Goal: Task Accomplishment & Management: Use online tool/utility

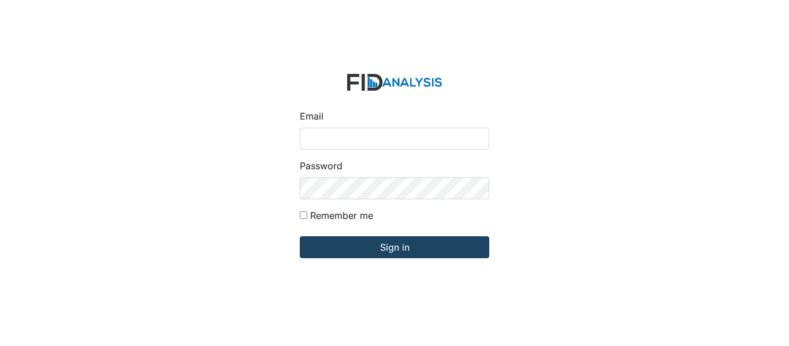
type input "[EMAIL_ADDRESS][PERSON_NAME][DOMAIN_NAME]"
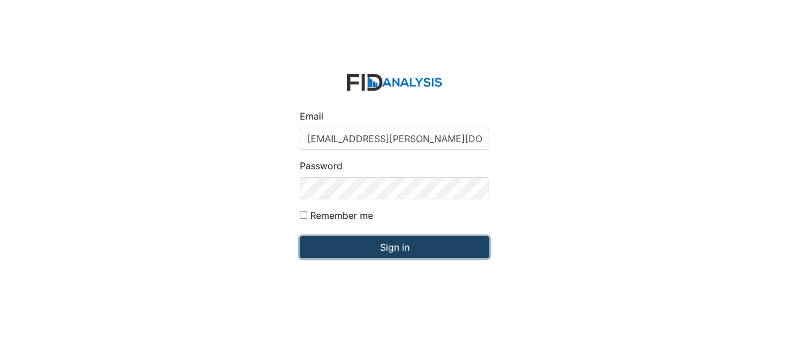
click at [365, 242] on input "Sign in" at bounding box center [395, 247] width 190 height 22
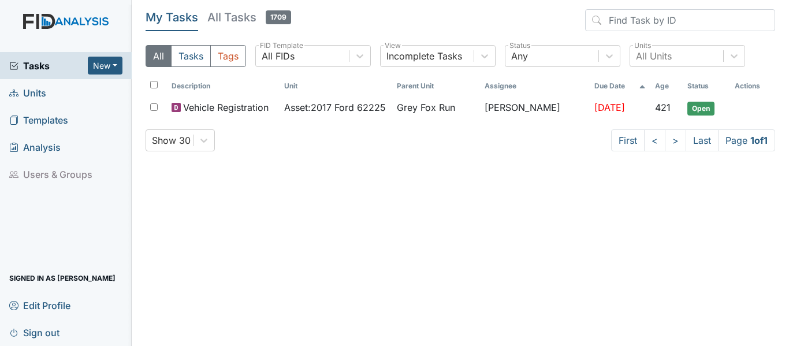
click at [38, 87] on span "Units" at bounding box center [27, 93] width 37 height 18
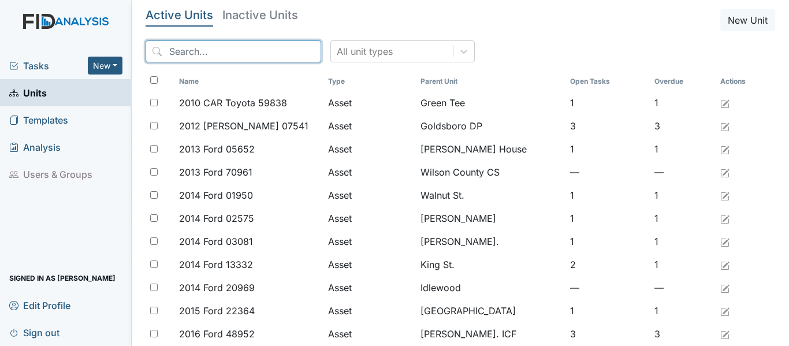
click at [224, 52] on input "search" at bounding box center [234, 51] width 176 height 22
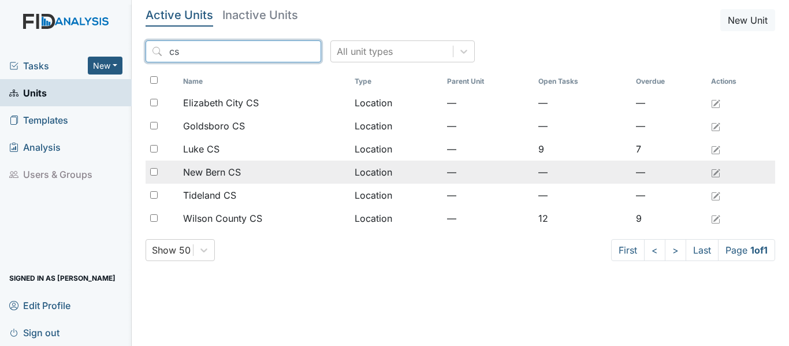
type input "cs"
click at [239, 171] on span "New Bern CS" at bounding box center [212, 172] width 58 height 14
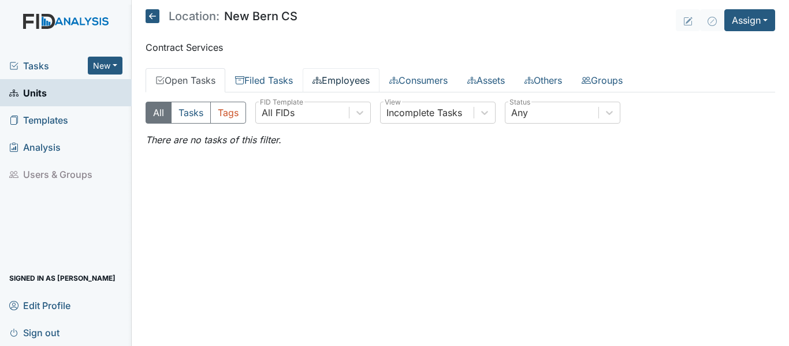
click at [336, 79] on link "Employees" at bounding box center [341, 80] width 77 height 24
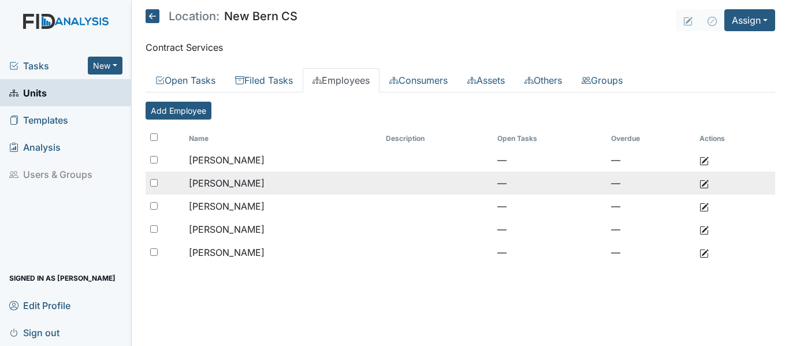
click at [200, 180] on span "Stephens, Tonisha" at bounding box center [227, 183] width 76 height 12
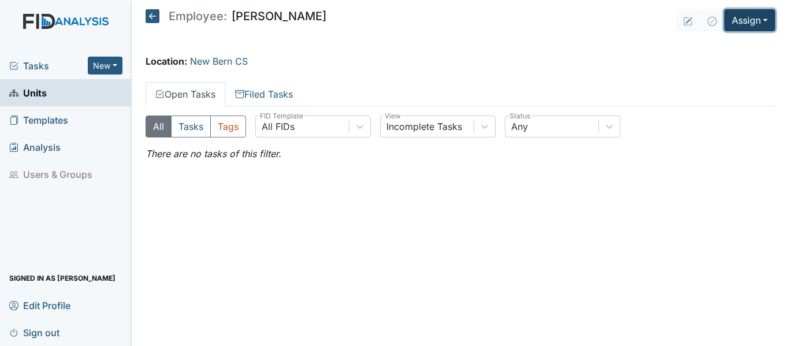
click at [744, 24] on button "Assign" at bounding box center [750, 20] width 51 height 22
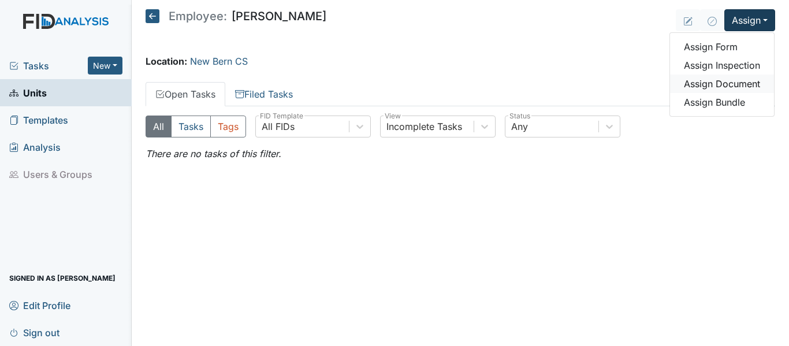
click at [715, 88] on link "Assign Document" at bounding box center [722, 84] width 104 height 18
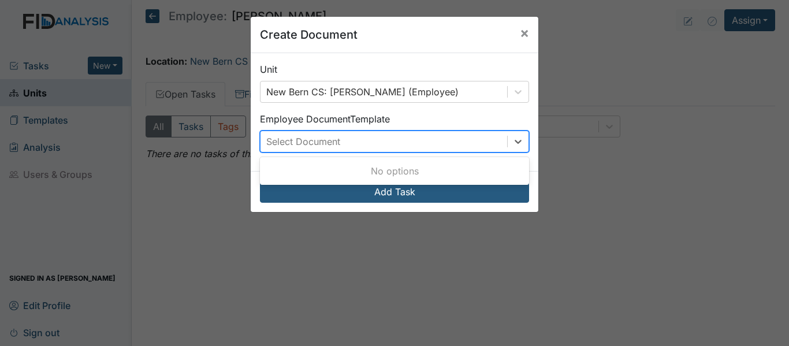
click at [487, 140] on div "Select Document" at bounding box center [384, 141] width 247 height 21
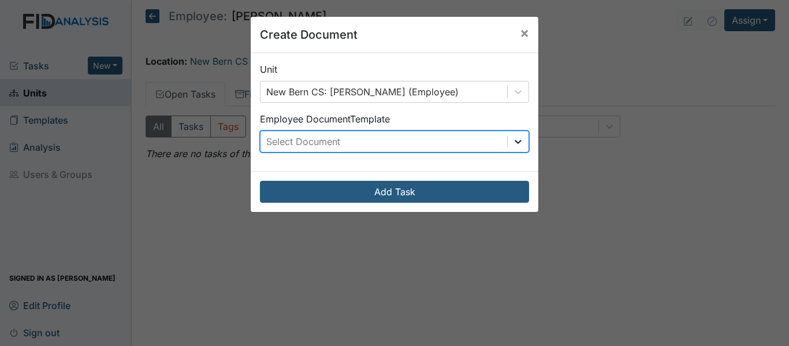
click at [508, 141] on div at bounding box center [518, 141] width 21 height 21
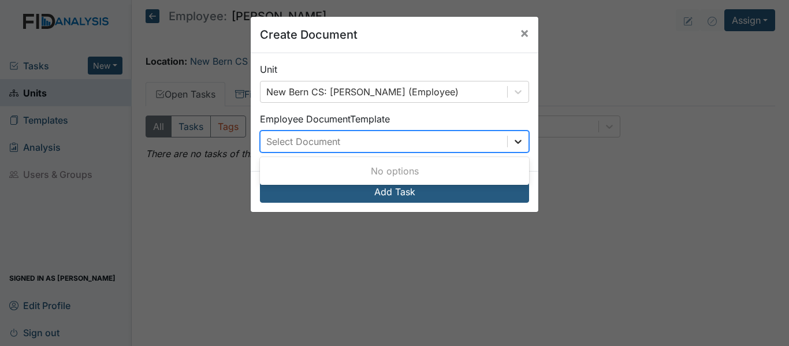
click at [514, 144] on icon at bounding box center [519, 142] width 12 height 12
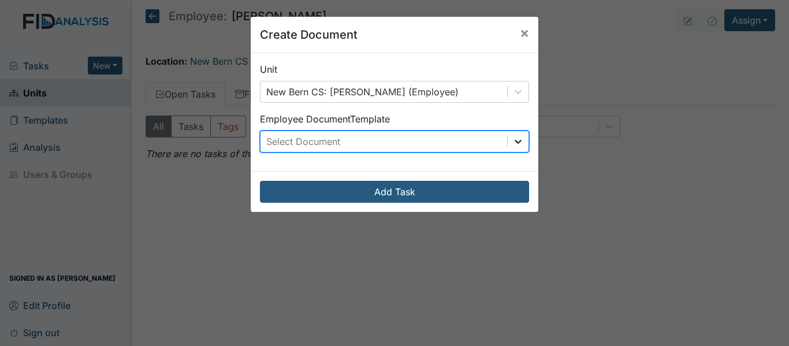
click at [514, 144] on icon at bounding box center [519, 142] width 12 height 12
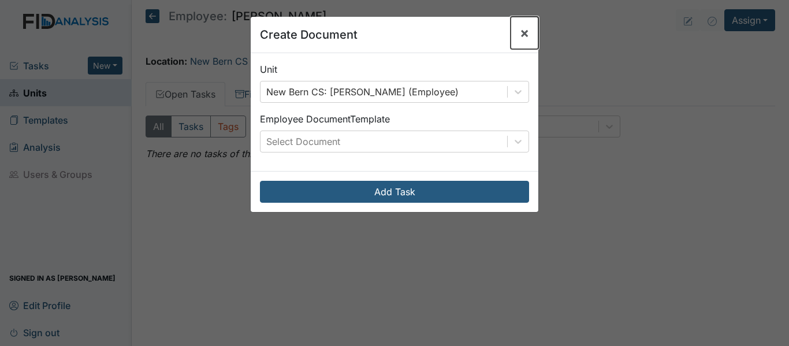
click at [520, 32] on span "×" at bounding box center [524, 32] width 9 height 17
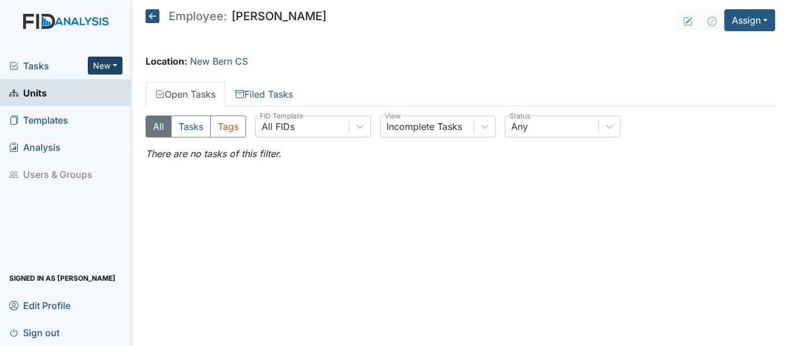
click at [105, 65] on button "New" at bounding box center [105, 66] width 35 height 18
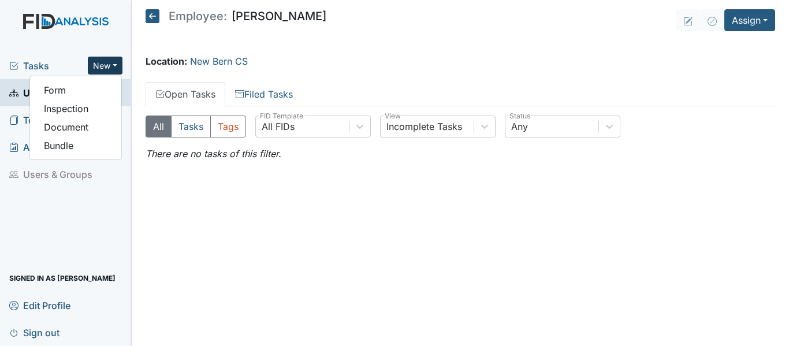
click at [105, 65] on button "New" at bounding box center [105, 66] width 35 height 18
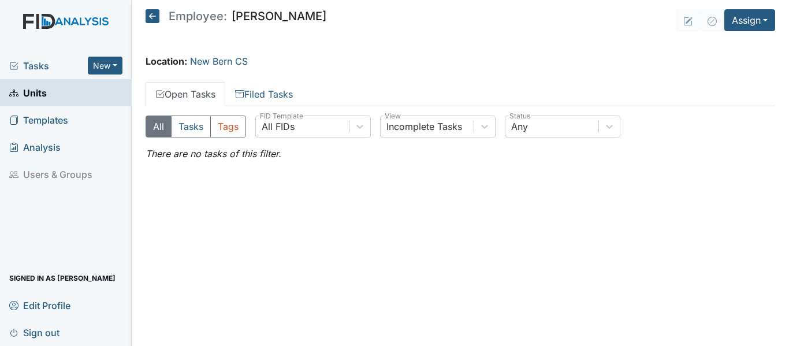
click at [46, 94] on span "Units" at bounding box center [28, 93] width 38 height 18
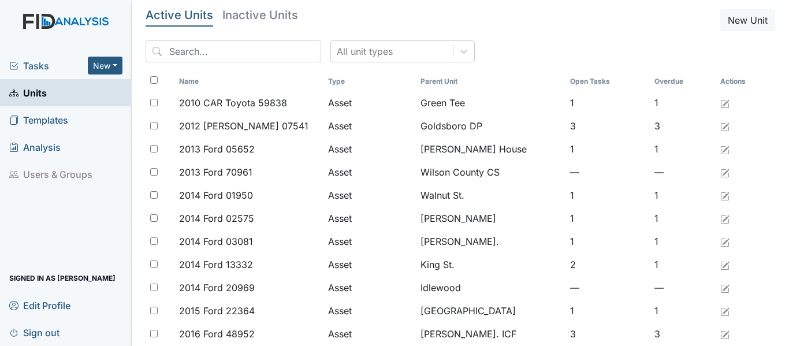
click at [49, 66] on span "Tasks" at bounding box center [48, 66] width 79 height 14
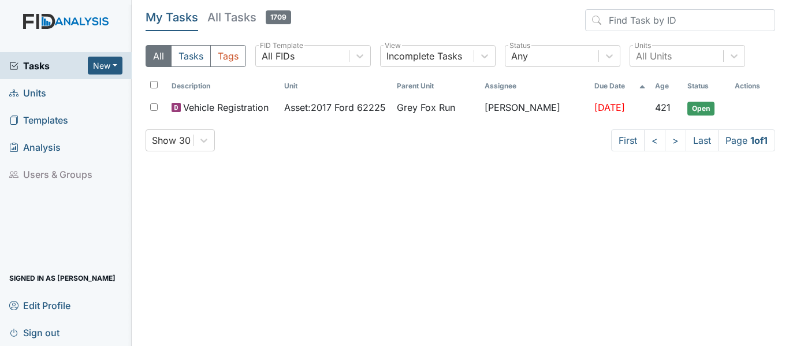
click at [42, 87] on span "Units" at bounding box center [27, 93] width 37 height 18
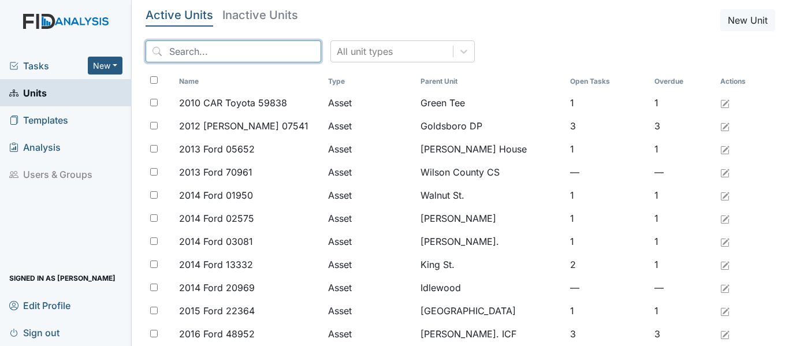
click at [191, 49] on input "search" at bounding box center [234, 51] width 176 height 22
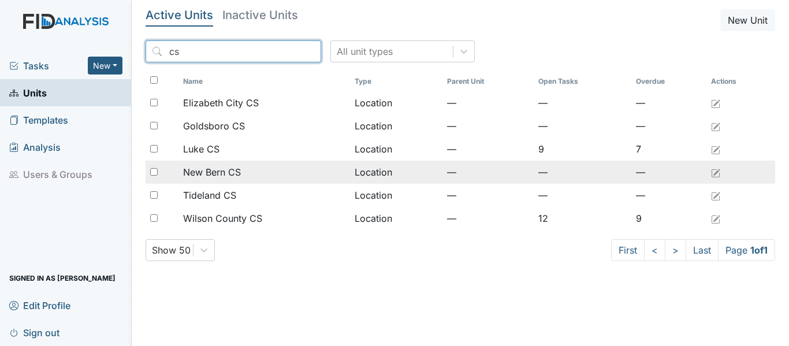
type input "cs"
click at [194, 168] on span "New Bern CS" at bounding box center [212, 172] width 58 height 14
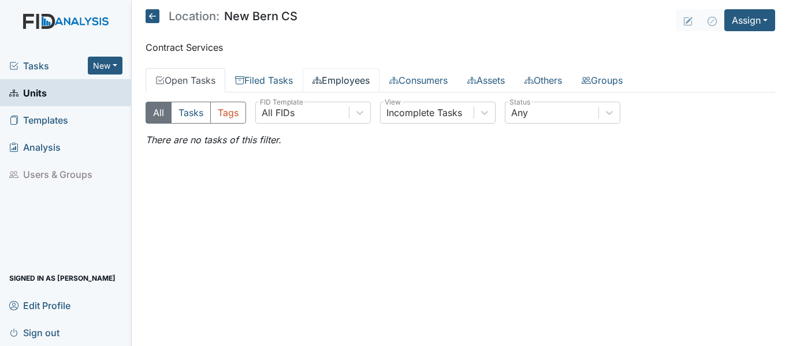
click at [346, 77] on link "Employees" at bounding box center [341, 80] width 77 height 24
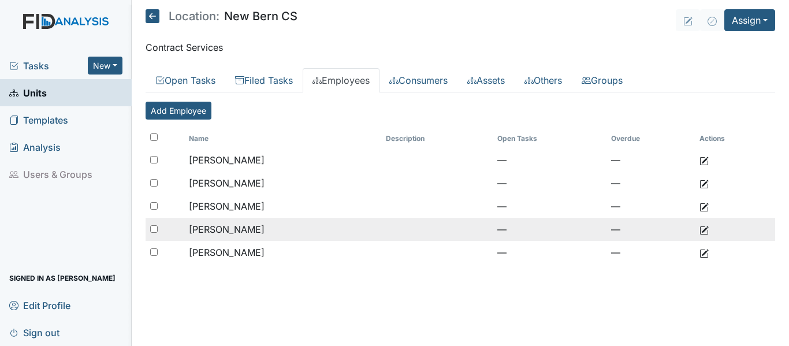
click at [198, 228] on span "[PERSON_NAME]" at bounding box center [227, 230] width 76 height 12
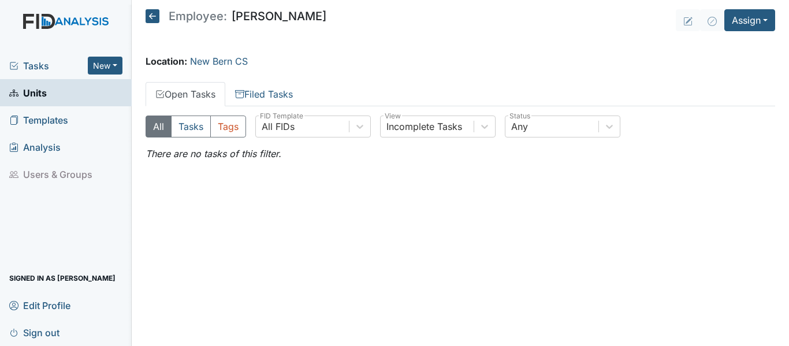
click at [153, 18] on icon at bounding box center [153, 16] width 14 height 14
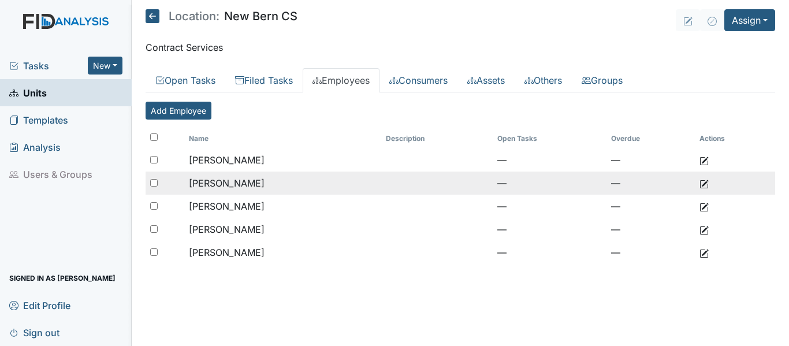
click at [152, 184] on input "checkbox" at bounding box center [154, 183] width 8 height 8
checkbox input "true"
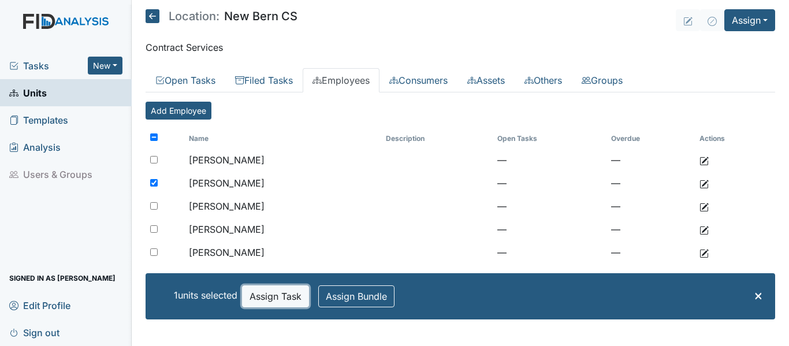
click at [286, 299] on button "Assign Task" at bounding box center [275, 296] width 67 height 22
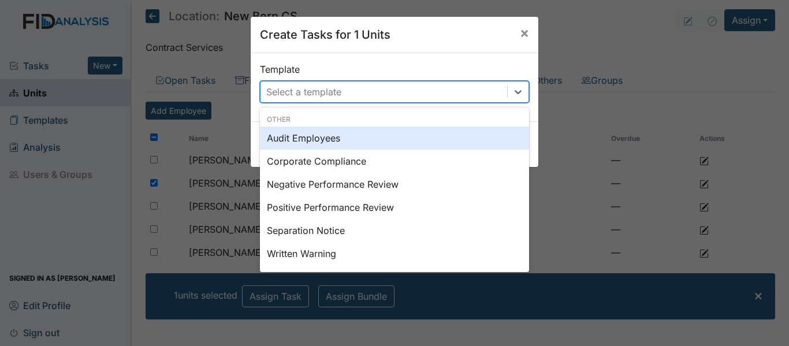
click at [438, 89] on div "Select a template" at bounding box center [384, 91] width 247 height 21
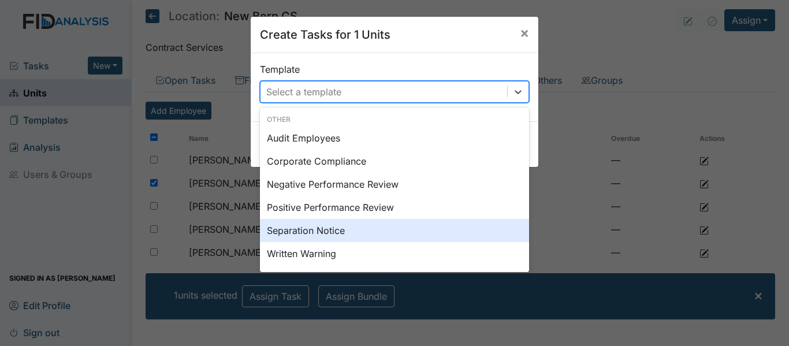
click at [326, 232] on div "Separation Notice" at bounding box center [394, 230] width 269 height 23
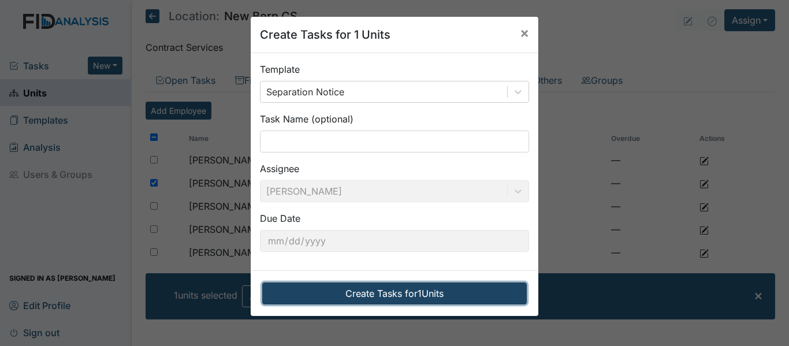
click at [356, 289] on button "Create Tasks for 1 Units" at bounding box center [394, 294] width 265 height 22
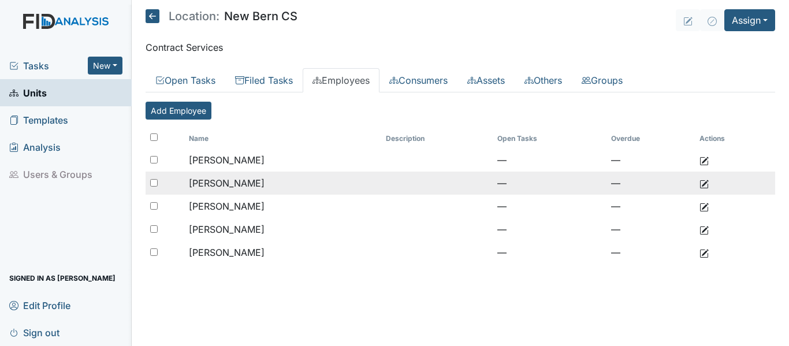
click at [154, 186] on input "checkbox" at bounding box center [154, 183] width 8 height 8
checkbox input "true"
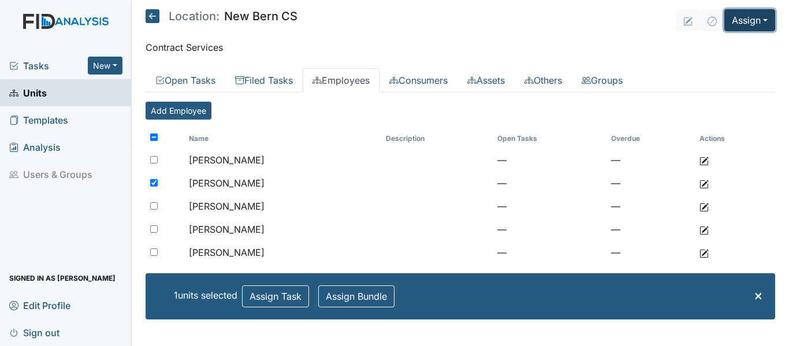
click at [748, 27] on button "Assign" at bounding box center [750, 20] width 51 height 22
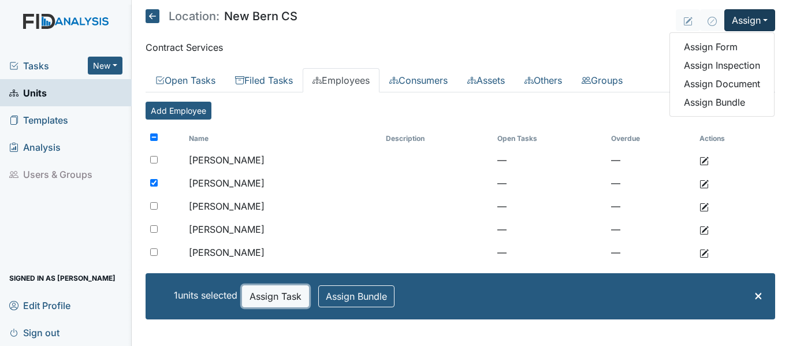
click at [281, 298] on button "Assign Task" at bounding box center [275, 296] width 67 height 22
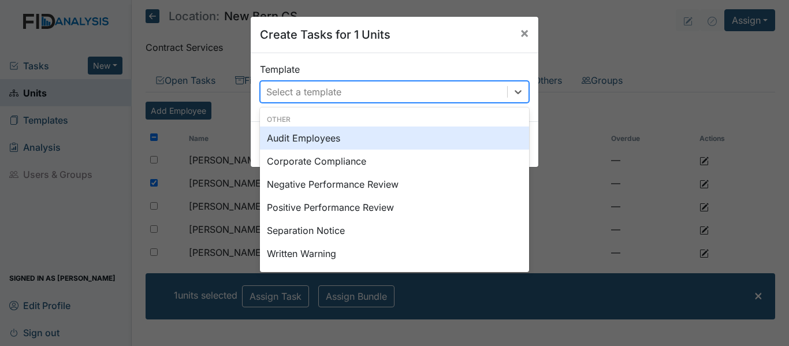
click at [444, 94] on div "Select a template" at bounding box center [384, 91] width 247 height 21
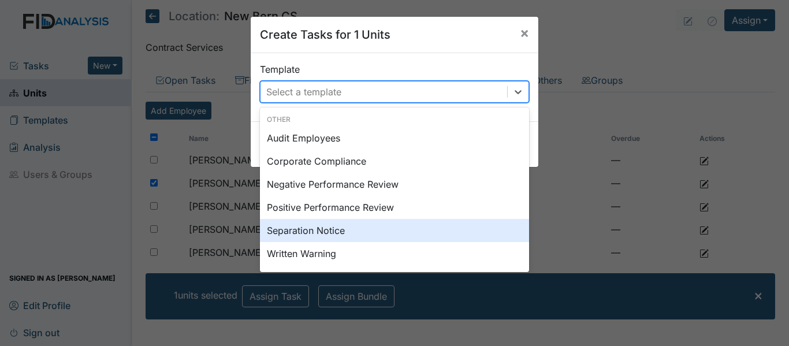
click at [317, 232] on div "Separation Notice" at bounding box center [394, 230] width 269 height 23
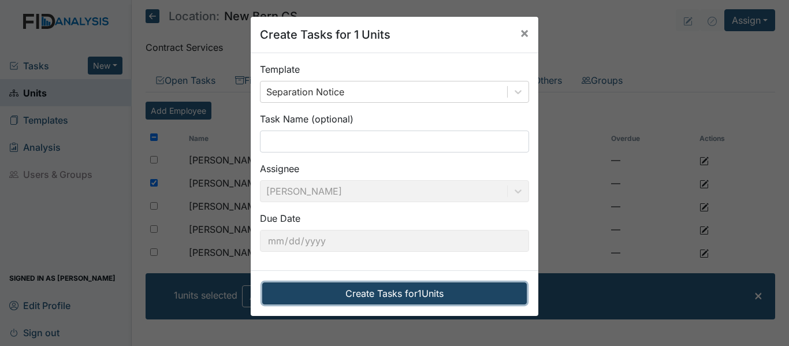
click at [381, 293] on button "Create Tasks for 1 Units" at bounding box center [394, 294] width 265 height 22
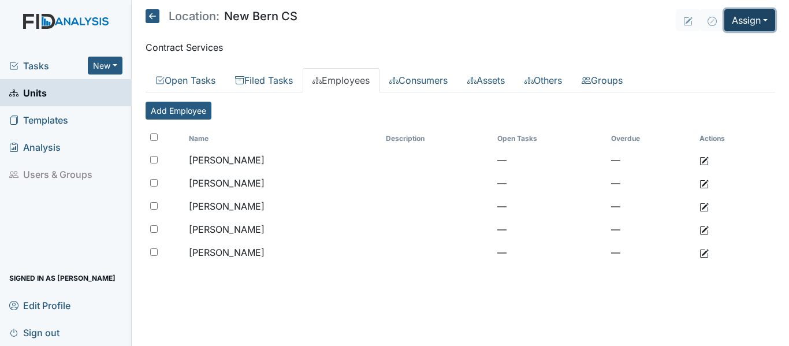
click at [735, 24] on button "Assign" at bounding box center [750, 20] width 51 height 22
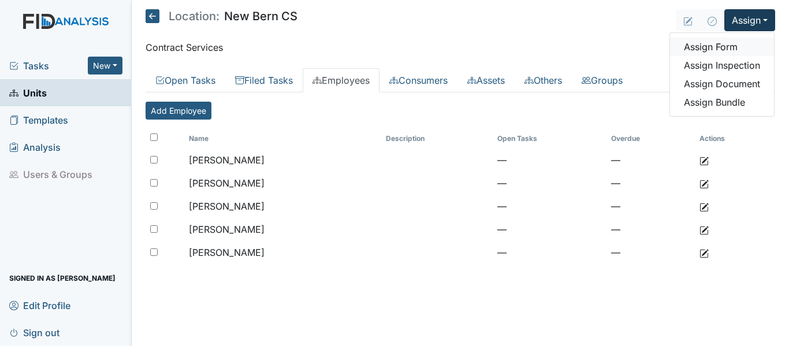
click at [720, 47] on link "Assign Form" at bounding box center [722, 47] width 104 height 18
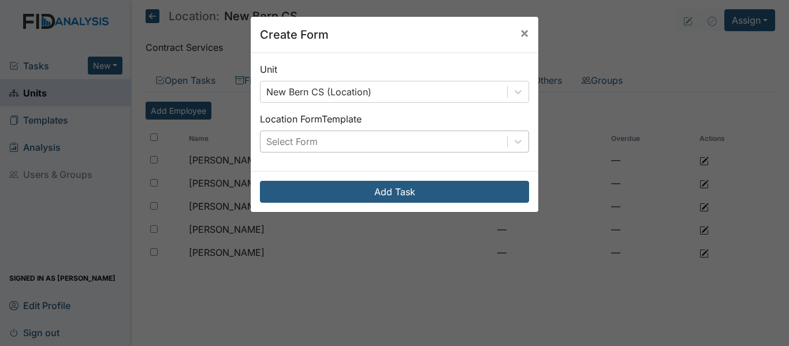
click at [444, 145] on div "Select Form" at bounding box center [384, 141] width 247 height 21
click at [521, 35] on span "×" at bounding box center [524, 32] width 9 height 17
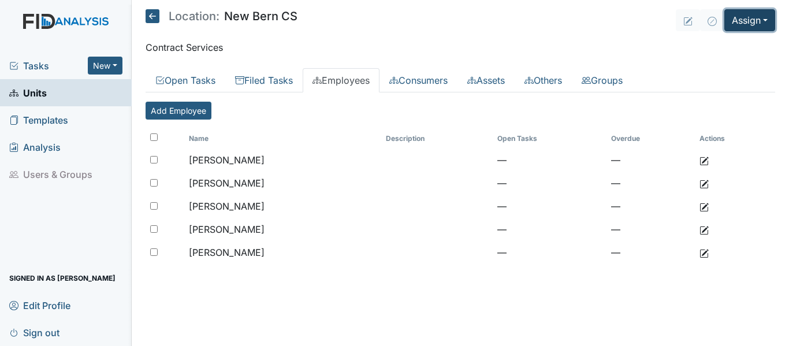
click at [737, 18] on button "Assign" at bounding box center [750, 20] width 51 height 22
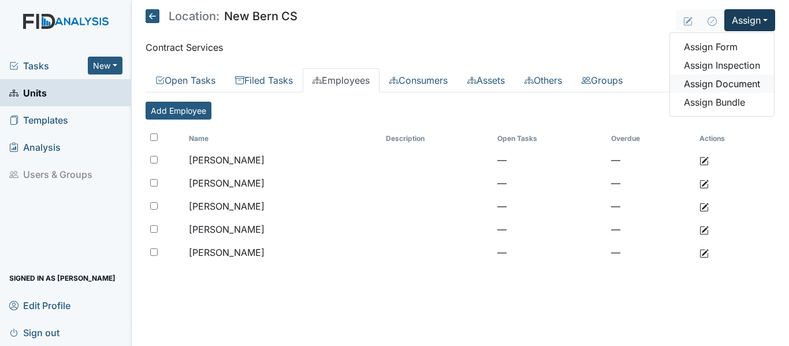
click at [719, 84] on link "Assign Document" at bounding box center [722, 84] width 104 height 18
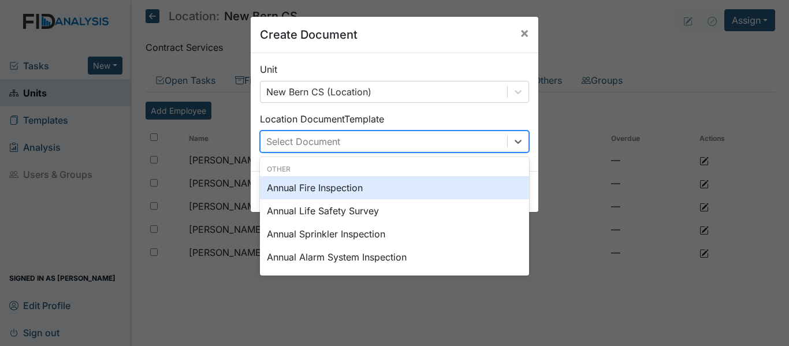
click at [428, 144] on div "Select Document" at bounding box center [384, 141] width 247 height 21
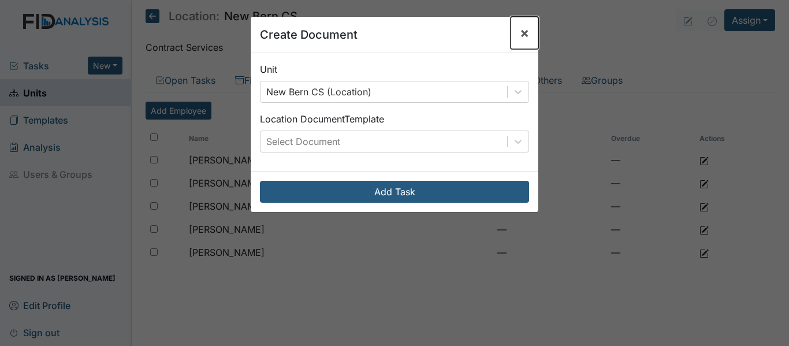
click at [524, 29] on span "×" at bounding box center [524, 32] width 9 height 17
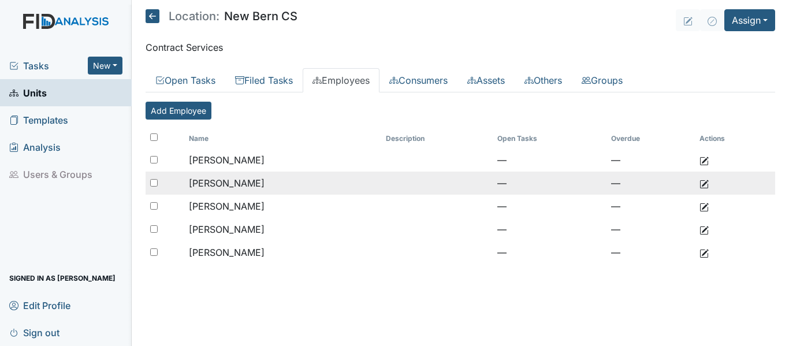
click at [153, 183] on input "checkbox" at bounding box center [154, 183] width 8 height 8
checkbox input "true"
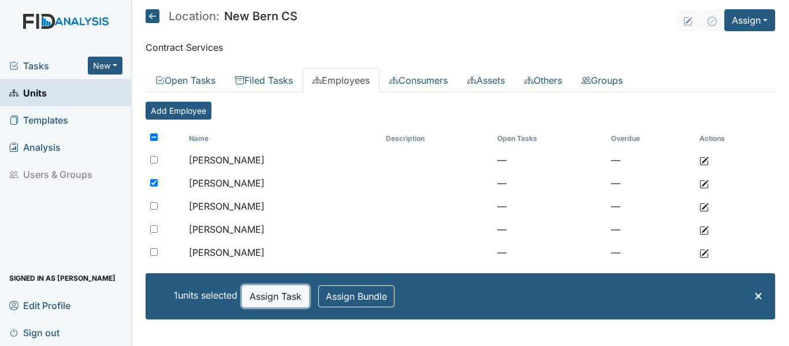
click at [290, 299] on button "Assign Task" at bounding box center [275, 296] width 67 height 22
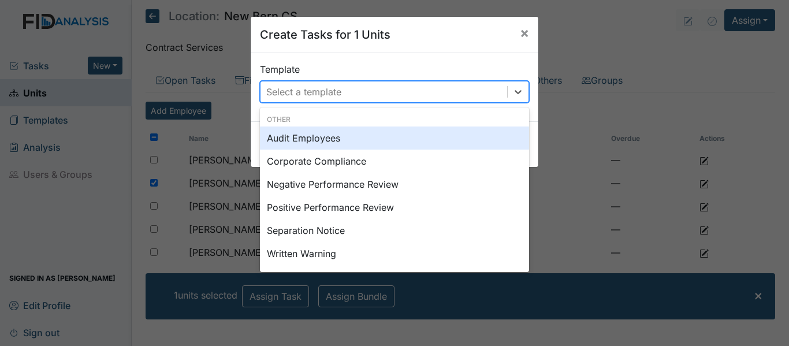
click at [413, 95] on div "Select a template" at bounding box center [384, 91] width 247 height 21
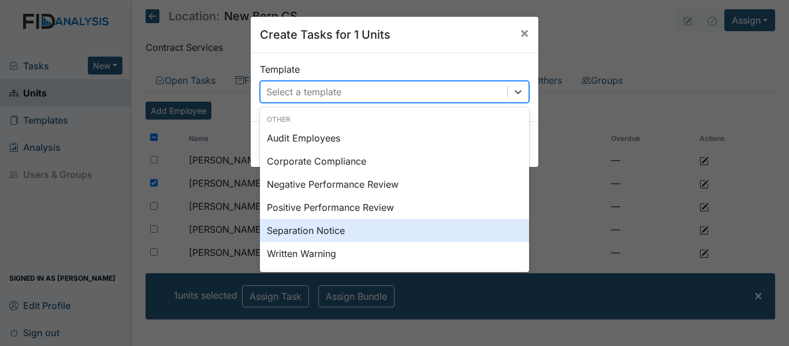
click at [317, 229] on div "Separation Notice" at bounding box center [394, 230] width 269 height 23
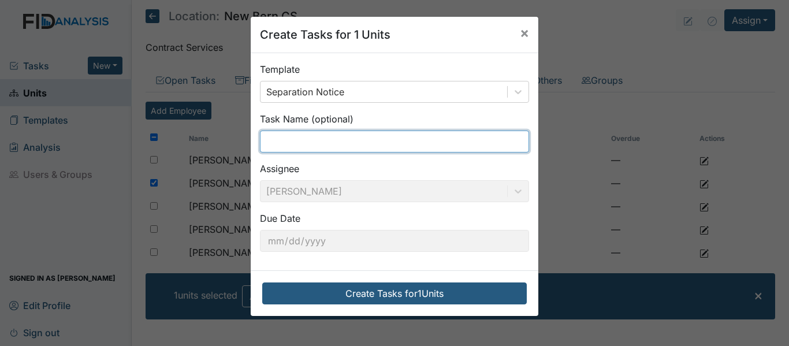
click at [385, 138] on input "text" at bounding box center [394, 142] width 269 height 22
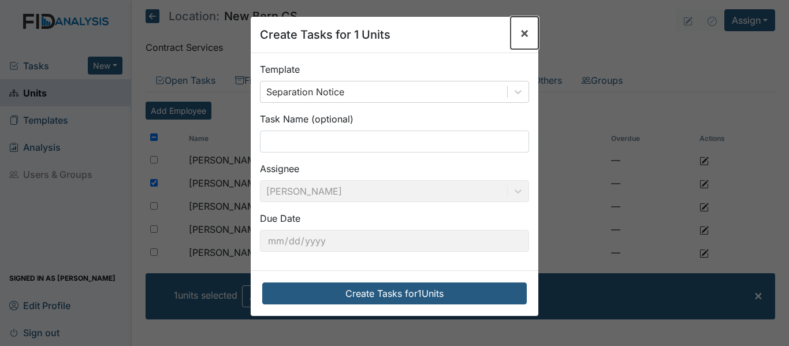
click at [522, 34] on span "×" at bounding box center [524, 32] width 9 height 17
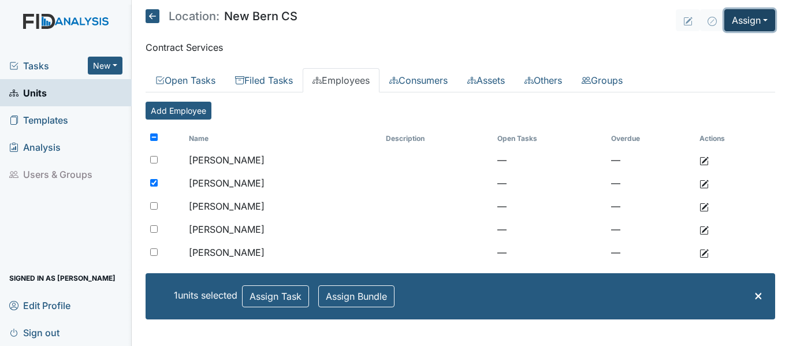
click at [765, 25] on button "Assign" at bounding box center [750, 20] width 51 height 22
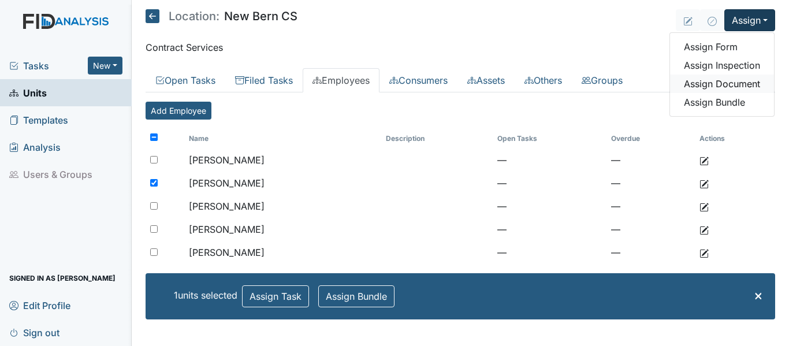
click at [737, 81] on link "Assign Document" at bounding box center [722, 84] width 104 height 18
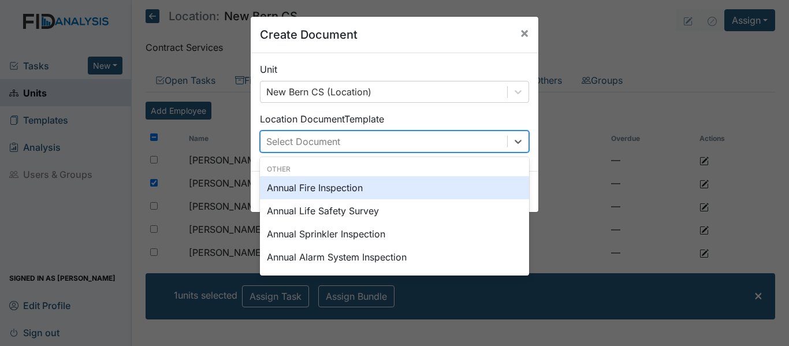
click at [439, 145] on div "Select Document" at bounding box center [384, 141] width 247 height 21
click at [522, 36] on span "×" at bounding box center [524, 32] width 9 height 17
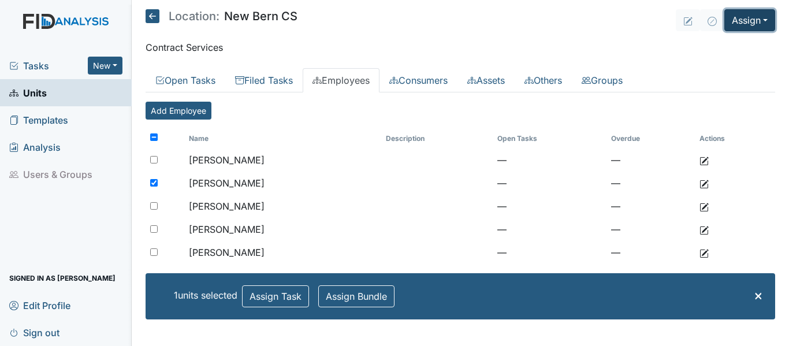
click at [753, 19] on button "Assign" at bounding box center [750, 20] width 51 height 22
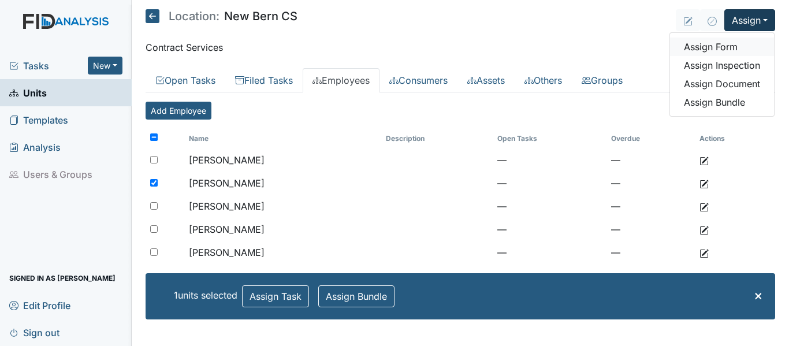
click at [723, 44] on link "Assign Form" at bounding box center [722, 47] width 104 height 18
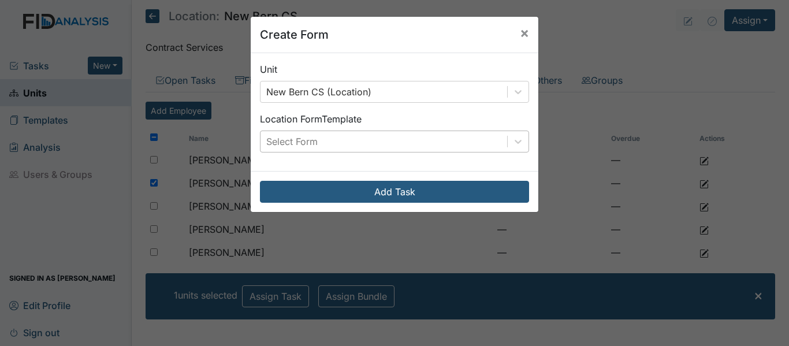
click at [396, 143] on div "Select Form" at bounding box center [384, 141] width 247 height 21
click at [524, 32] on span "×" at bounding box center [524, 32] width 9 height 17
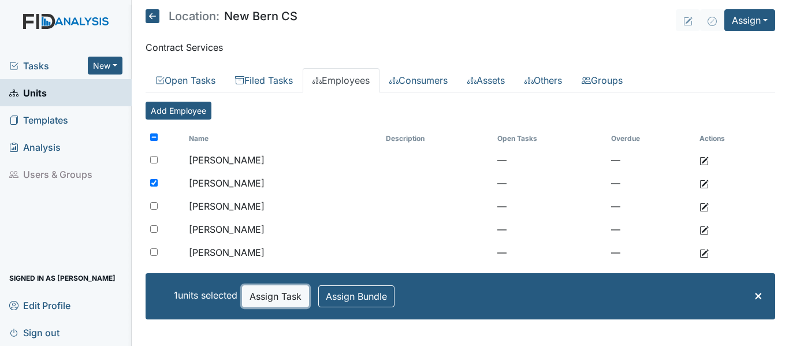
click at [287, 293] on button "Assign Task" at bounding box center [275, 296] width 67 height 22
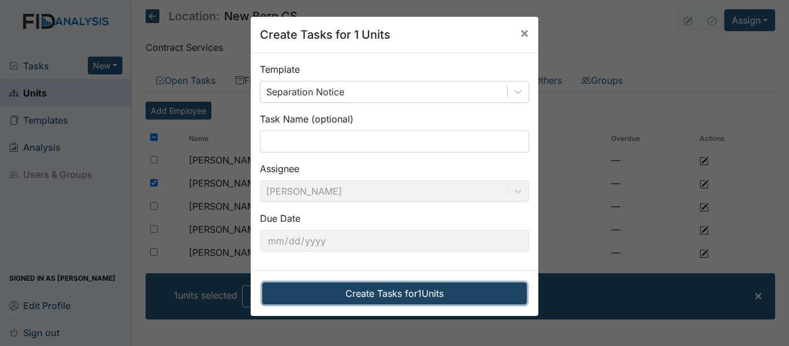
click at [395, 292] on button "Create Tasks for 1 Units" at bounding box center [394, 294] width 265 height 22
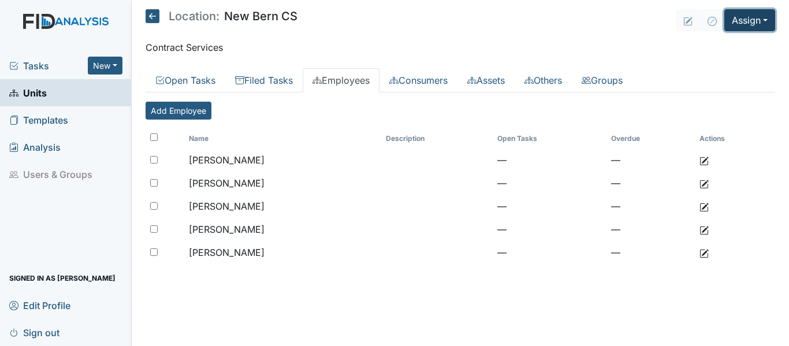
click at [753, 27] on button "Assign" at bounding box center [750, 20] width 51 height 22
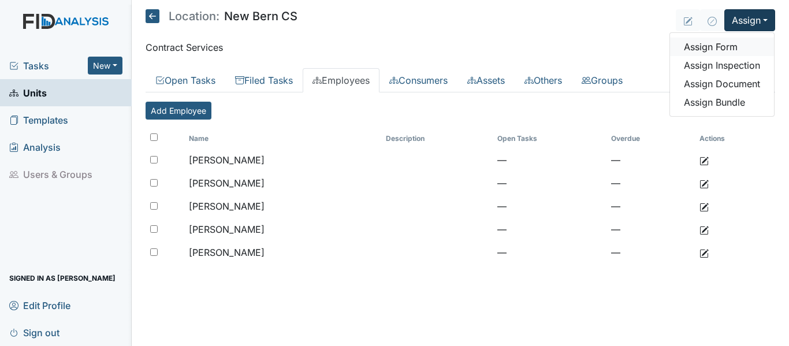
click at [731, 46] on link "Assign Form" at bounding box center [722, 47] width 104 height 18
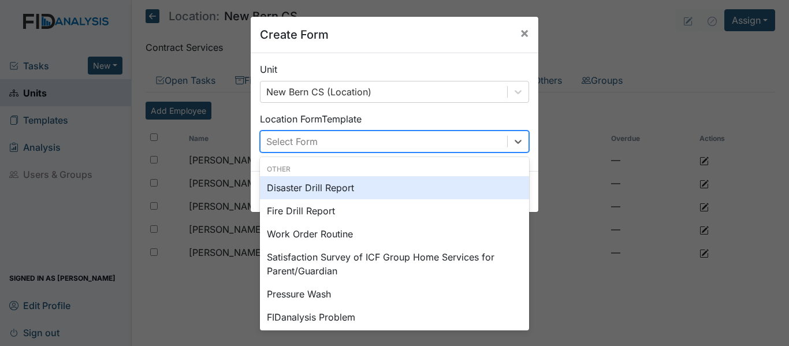
click at [396, 143] on div "Select Form" at bounding box center [384, 141] width 247 height 21
click at [522, 34] on span "×" at bounding box center [524, 32] width 9 height 17
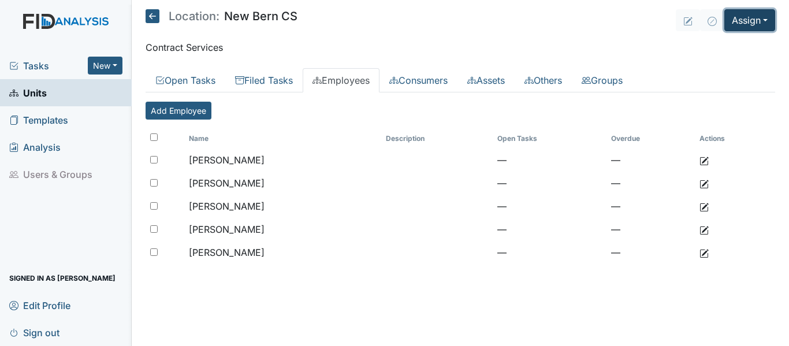
click at [752, 24] on button "Assign" at bounding box center [750, 20] width 51 height 22
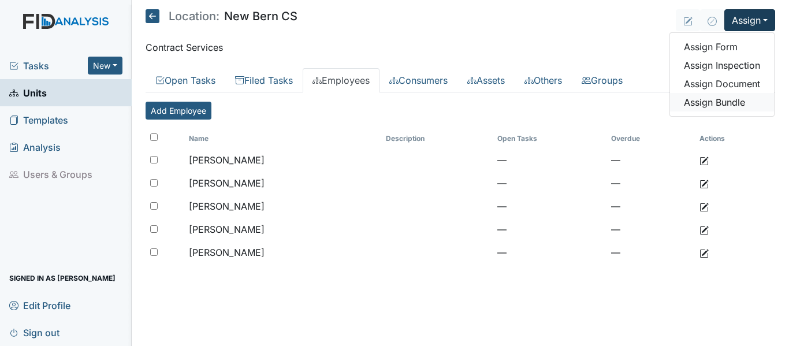
click at [725, 97] on link "Assign Bundle" at bounding box center [722, 102] width 104 height 18
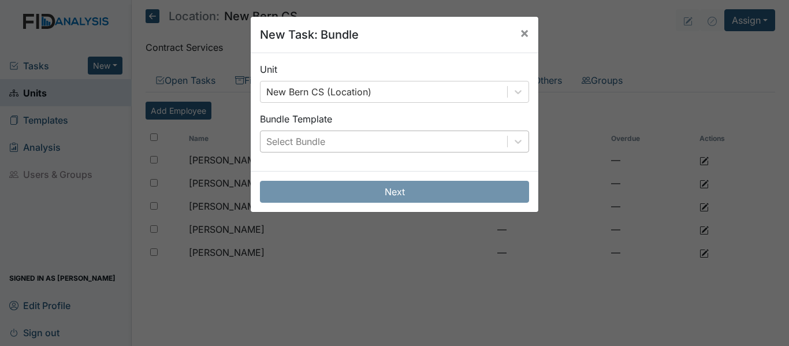
click at [431, 137] on div "Select Bundle" at bounding box center [384, 141] width 247 height 21
click at [521, 32] on span "×" at bounding box center [524, 32] width 9 height 17
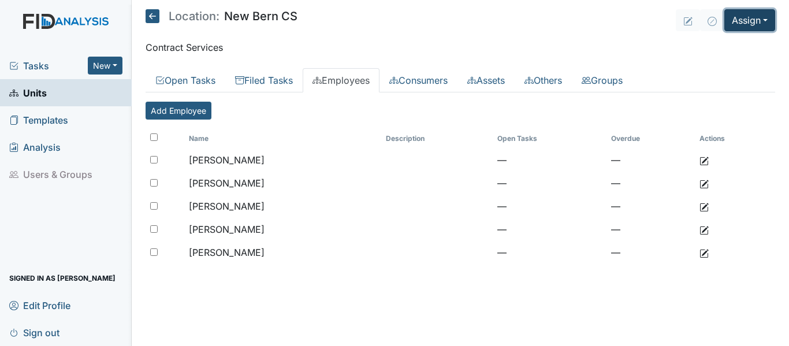
click at [763, 21] on button "Assign" at bounding box center [750, 20] width 51 height 22
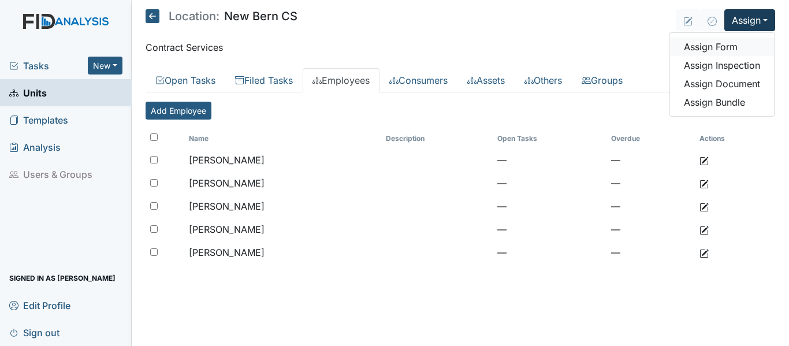
click at [721, 44] on link "Assign Form" at bounding box center [722, 47] width 104 height 18
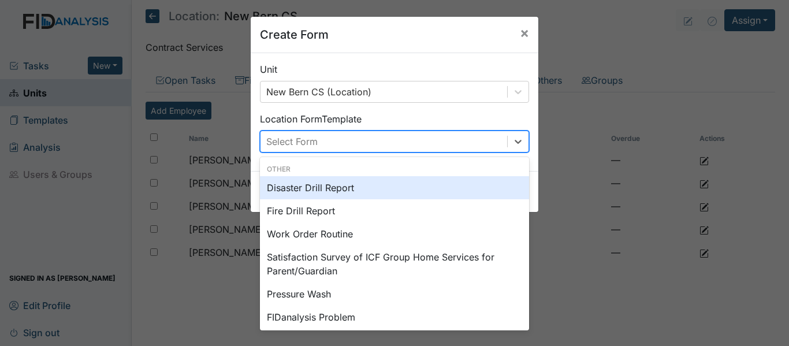
click at [395, 147] on div "Select Form" at bounding box center [384, 141] width 247 height 21
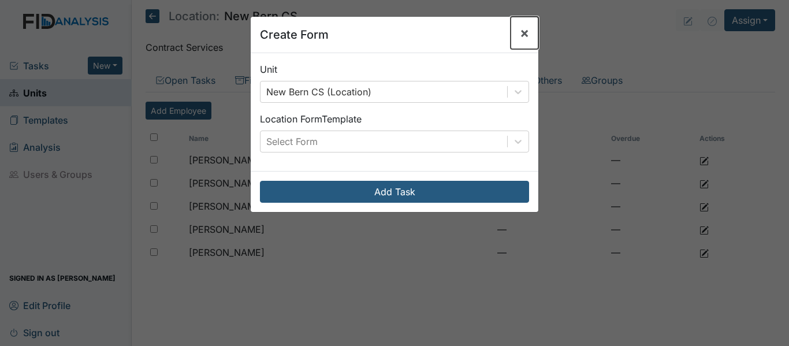
click at [520, 34] on span "×" at bounding box center [524, 32] width 9 height 17
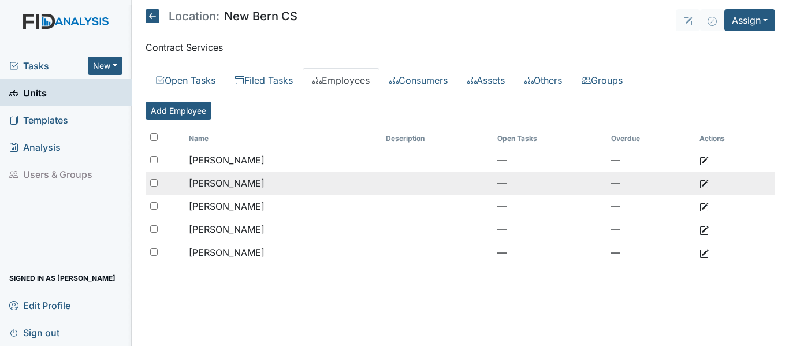
click at [155, 184] on input "checkbox" at bounding box center [154, 183] width 8 height 8
checkbox input "true"
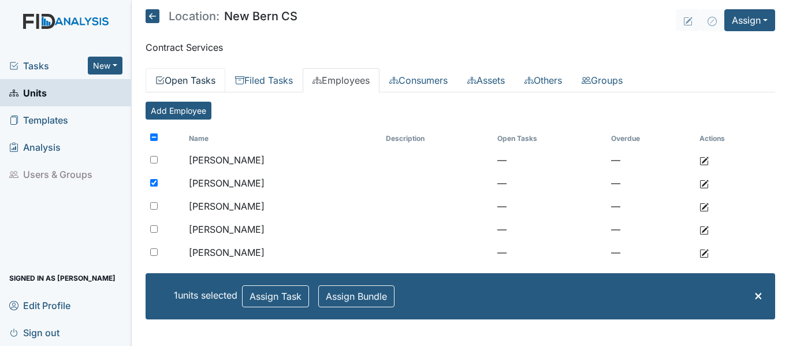
click at [197, 82] on link "Open Tasks" at bounding box center [186, 80] width 80 height 24
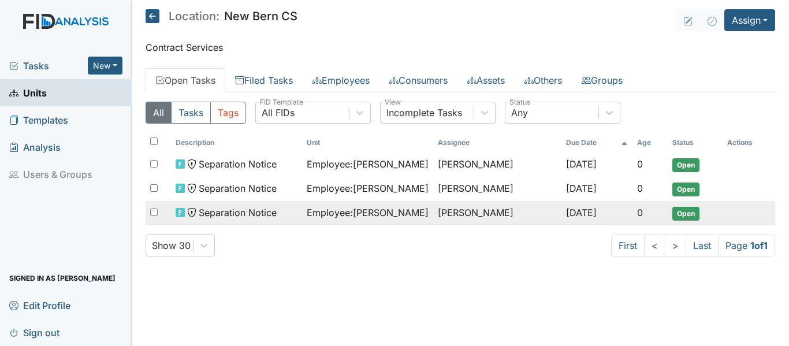
drag, startPoint x: 159, startPoint y: 210, endPoint x: 157, endPoint y: 201, distance: 8.8
click at [158, 209] on div at bounding box center [158, 212] width 25 height 23
checkbox input "true"
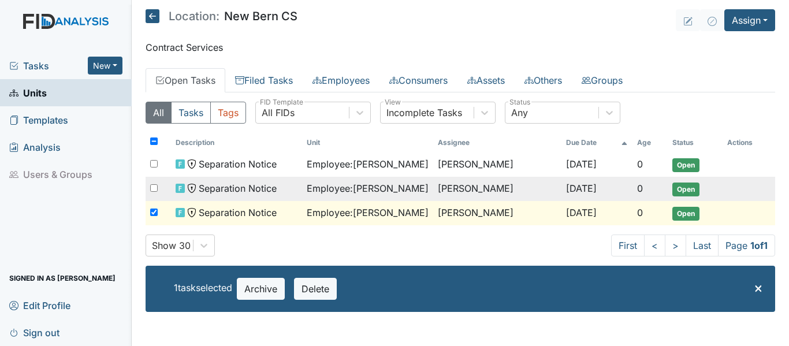
click at [155, 190] on input "checkbox" at bounding box center [154, 188] width 8 height 8
checkbox input "true"
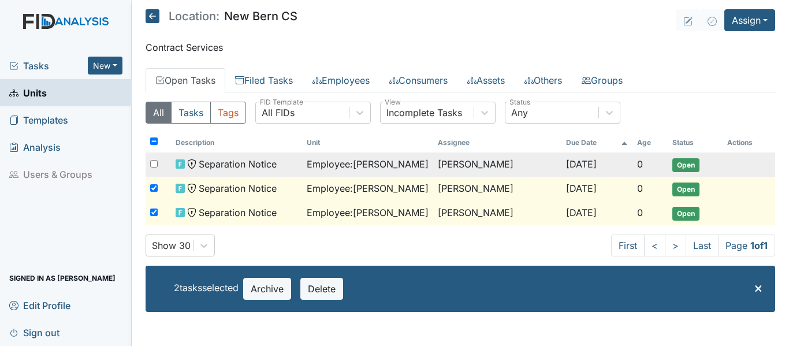
click at [688, 163] on span "Open" at bounding box center [686, 165] width 27 height 14
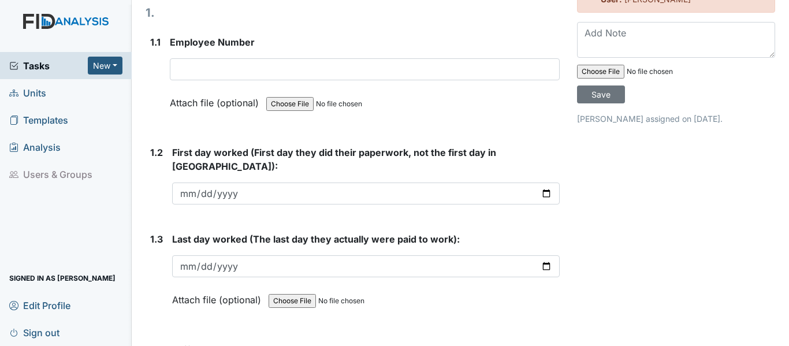
scroll to position [116, 0]
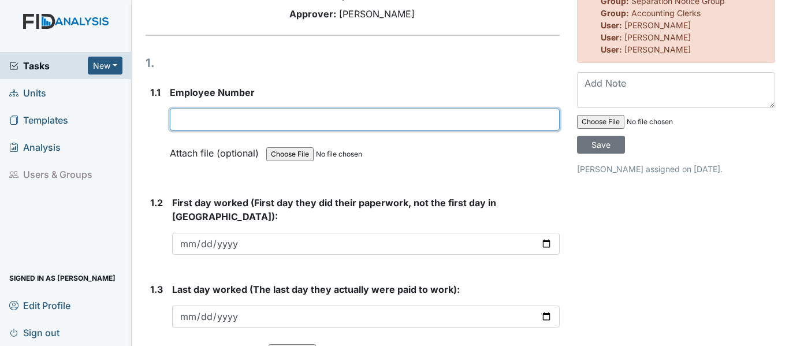
click at [222, 131] on input "text" at bounding box center [365, 120] width 390 height 22
type input "47601"
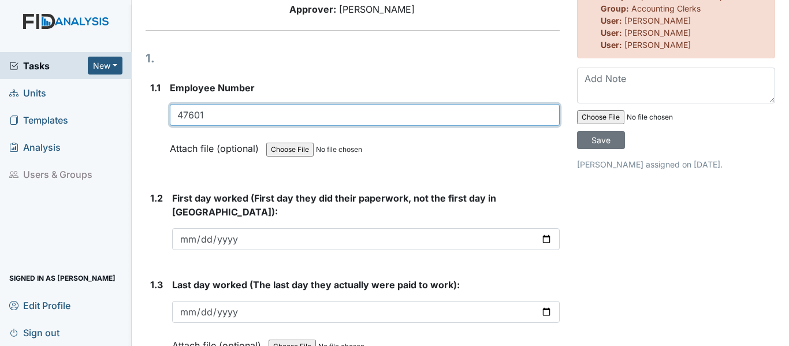
scroll to position [0, 0]
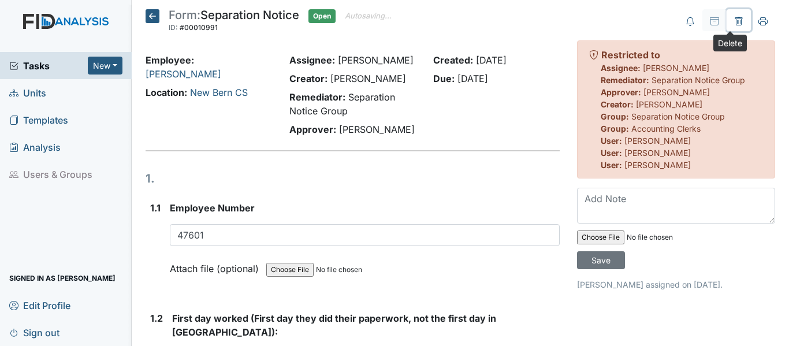
click at [734, 20] on icon at bounding box center [738, 21] width 9 height 9
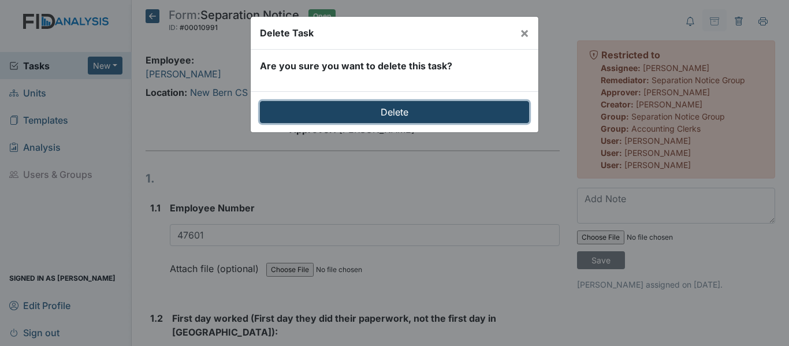
click at [398, 119] on input "Delete" at bounding box center [394, 112] width 269 height 22
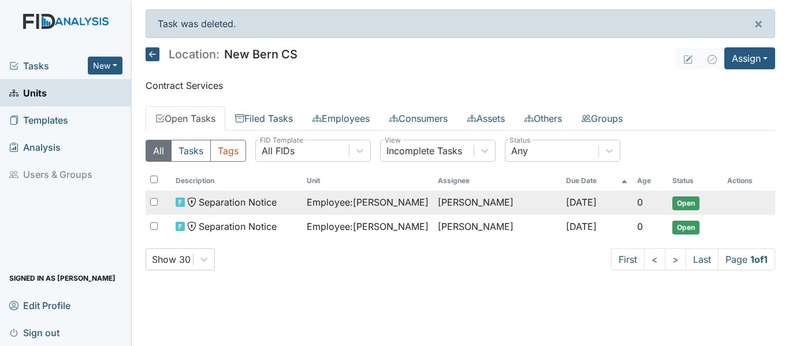
click at [232, 202] on span "Separation Notice" at bounding box center [238, 202] width 78 height 14
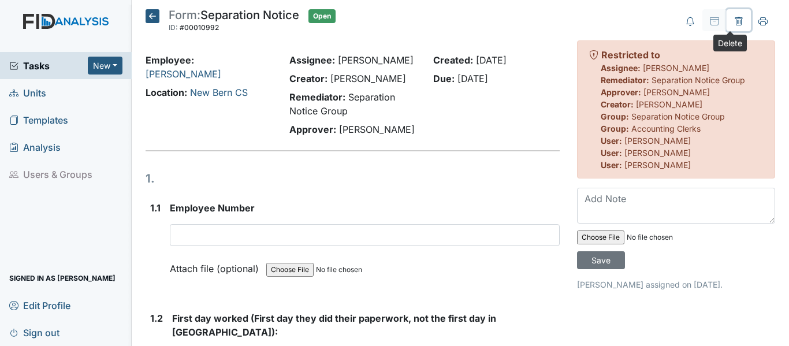
click at [734, 22] on icon at bounding box center [738, 21] width 9 height 9
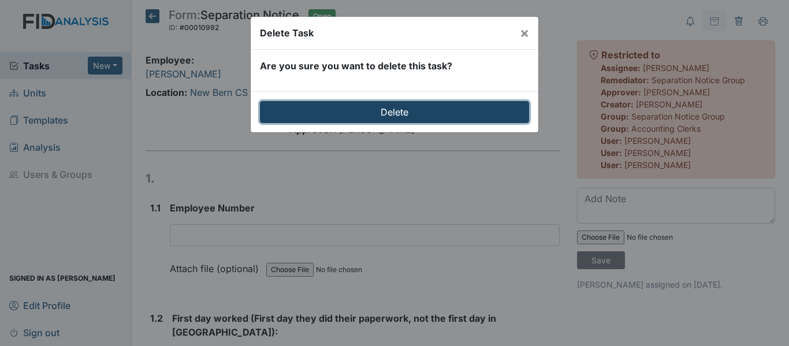
click at [401, 116] on input "Delete" at bounding box center [394, 112] width 269 height 22
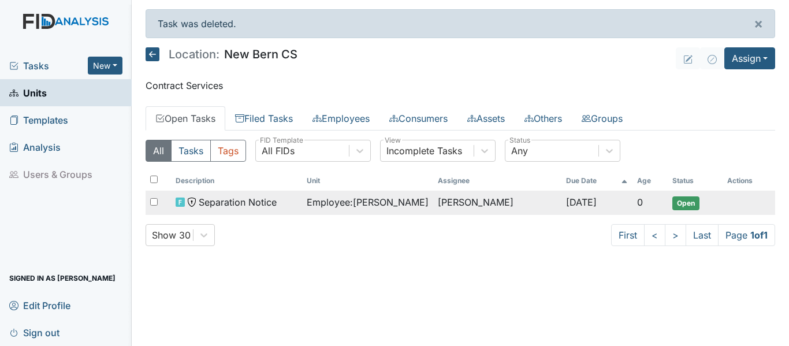
click at [274, 203] on span "Separation Notice" at bounding box center [238, 202] width 78 height 14
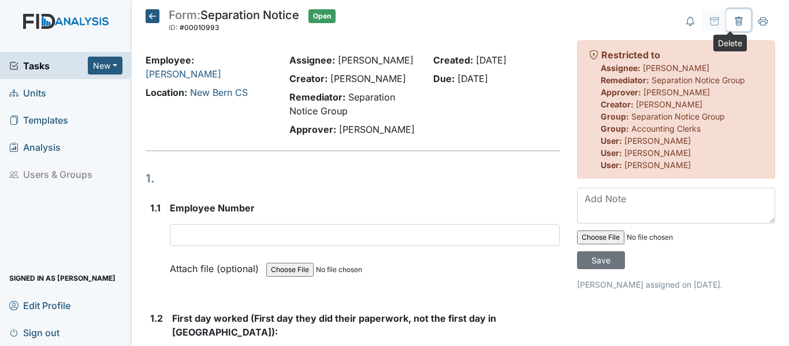
click at [734, 21] on icon at bounding box center [738, 21] width 9 height 9
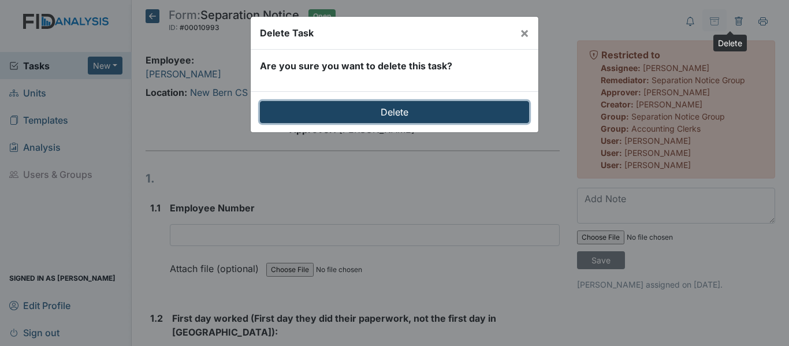
click at [433, 114] on input "Delete" at bounding box center [394, 112] width 269 height 22
